Goal: Check status: Check status

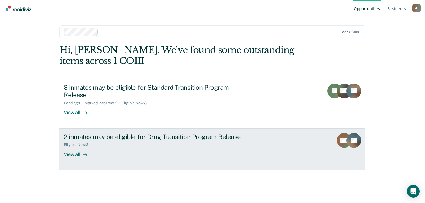
click at [81, 155] on div at bounding box center [84, 154] width 6 height 6
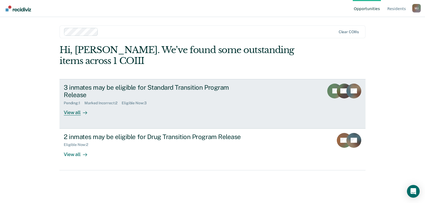
click at [107, 113] on div "3 inmates may be eligible for Standard Transition Program Release Pending : 1 M…" at bounding box center [163, 100] width 199 height 32
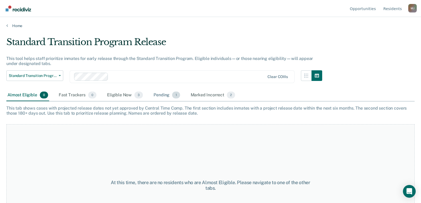
click at [166, 96] on div "Pending 1" at bounding box center [166, 95] width 28 height 12
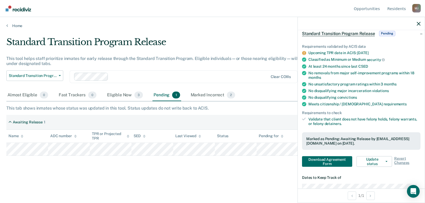
scroll to position [53, 0]
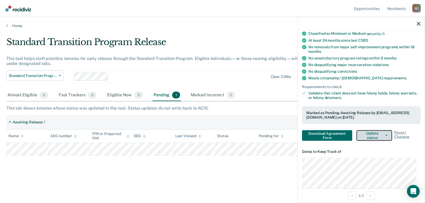
click at [382, 136] on button "Update status" at bounding box center [374, 135] width 36 height 11
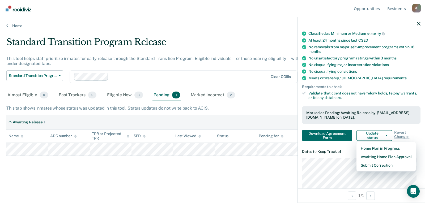
click at [395, 118] on div "Marked as Pending: Awaiting Release by [EMAIL_ADDRESS][DOMAIN_NAME] on [DATE]." at bounding box center [361, 114] width 110 height 9
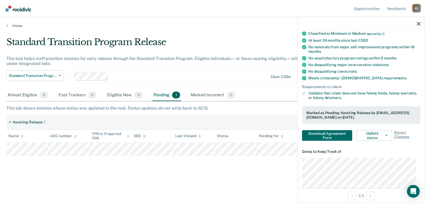
scroll to position [0, 0]
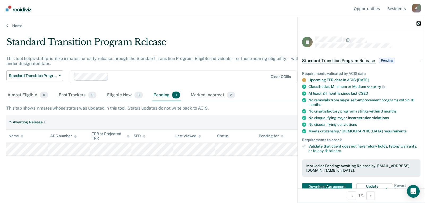
click at [420, 24] on icon "button" at bounding box center [418, 24] width 4 height 4
